Goal: Navigation & Orientation: Find specific page/section

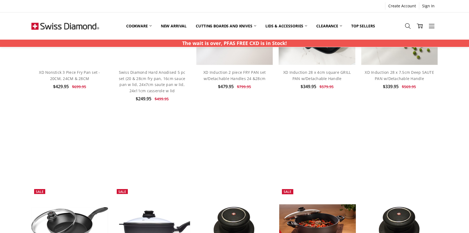
scroll to position [286, 0]
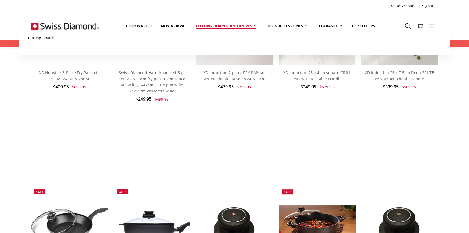
click at [228, 24] on link "Cutting boards and knives" at bounding box center [226, 26] width 70 height 12
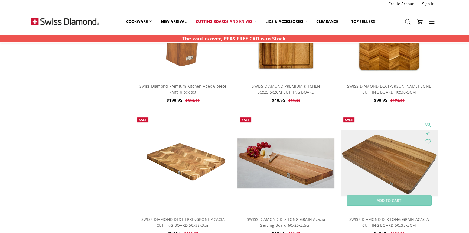
scroll to position [246, 0]
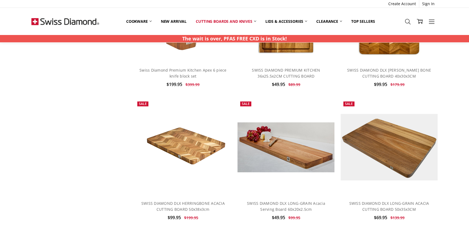
click at [457, 50] on div "Home Cutting boards and knives Show Filters Filter Browse by Categories Cookwar…" at bounding box center [234, 17] width 469 height 429
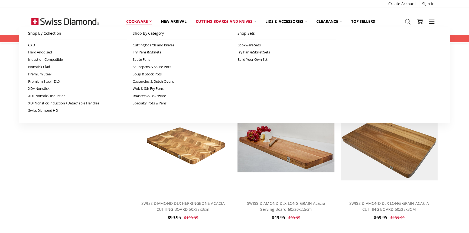
click at [136, 19] on link "Cookware" at bounding box center [139, 21] width 35 height 12
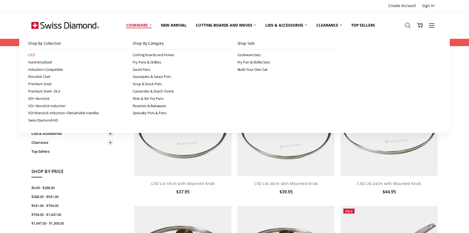
click at [32, 55] on link "CXD" at bounding box center [77, 54] width 99 height 7
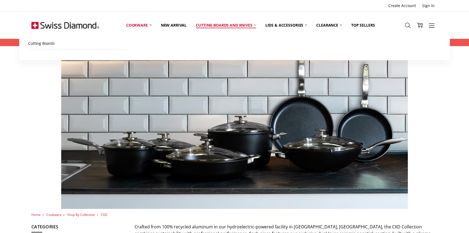
click at [220, 27] on link "Cutting boards and knives" at bounding box center [226, 25] width 70 height 24
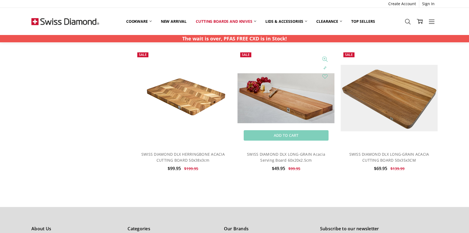
scroll to position [320, 0]
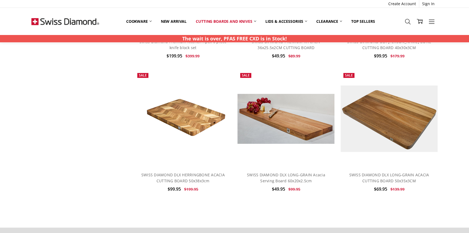
scroll to position [271, 0]
